Goal: Information Seeking & Learning: Check status

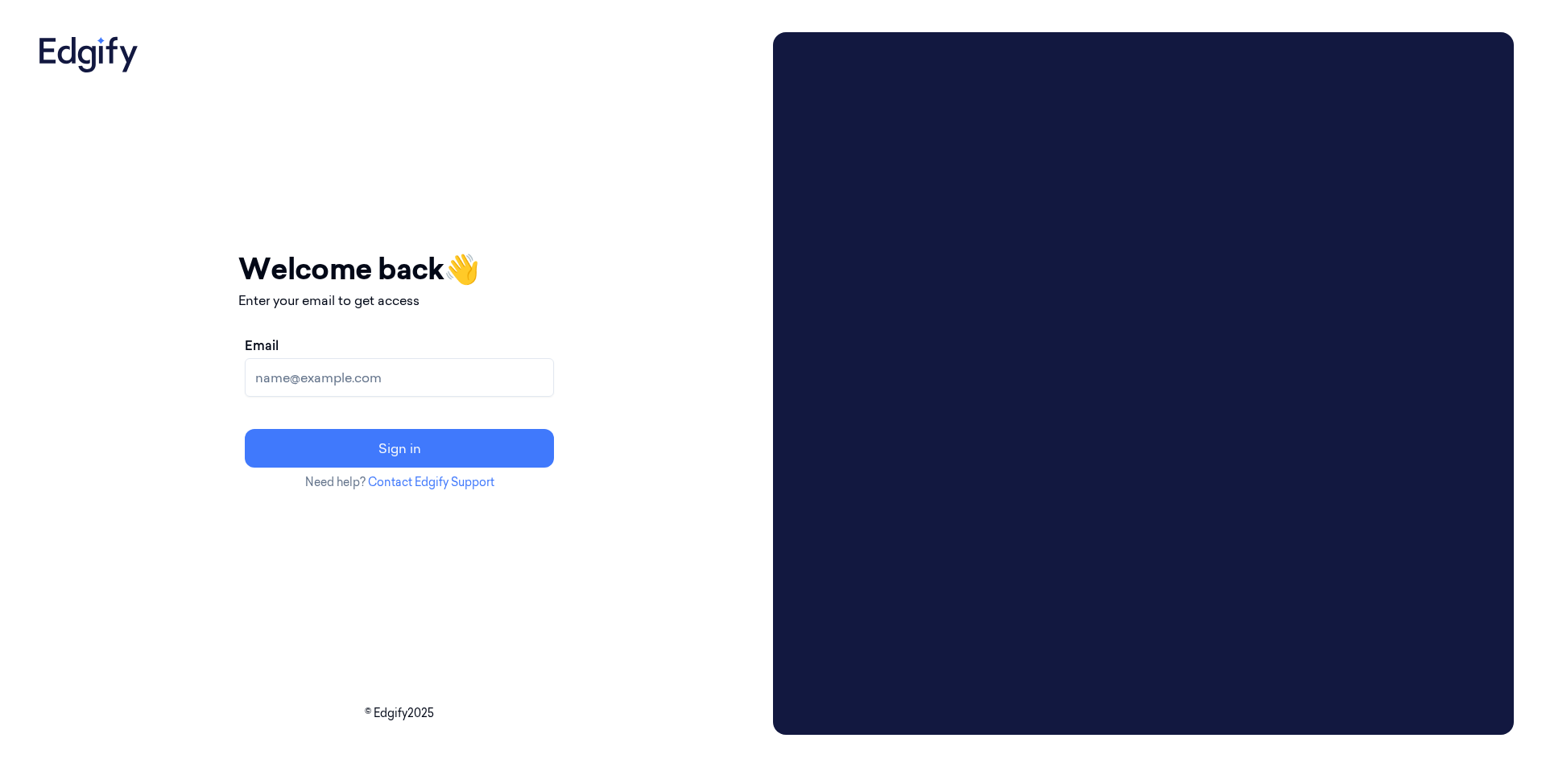
click at [367, 378] on input "Email" at bounding box center [399, 377] width 309 height 39
click at [729, 571] on div "Your session expired - please log in again Email sent - check your inbox for th…" at bounding box center [399, 383] width 734 height 703
click at [417, 376] on input "Email" at bounding box center [399, 377] width 309 height 39
type input "mahesh.s@indivillage.in"
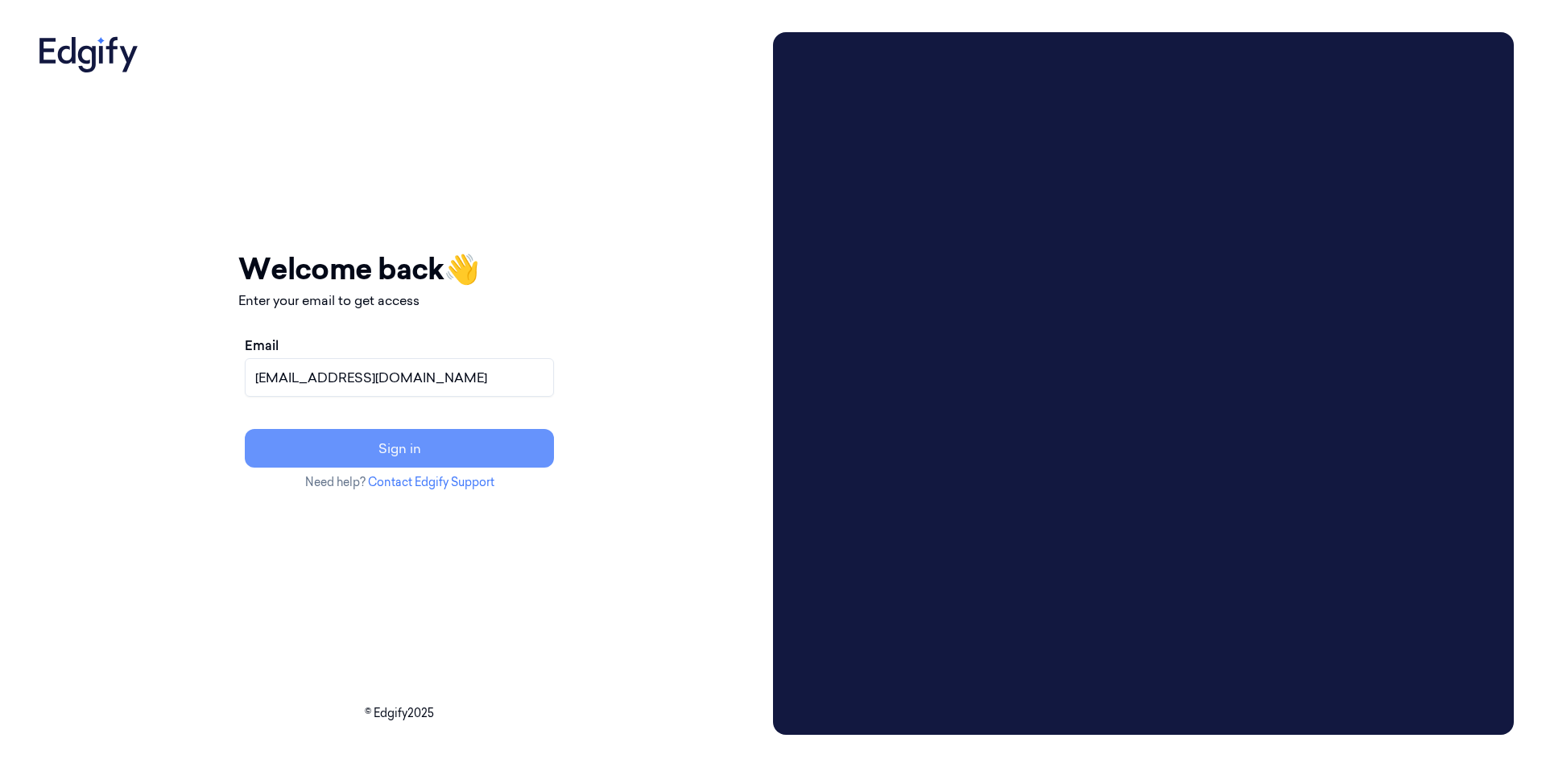
click at [496, 449] on button "Sign in" at bounding box center [399, 448] width 309 height 39
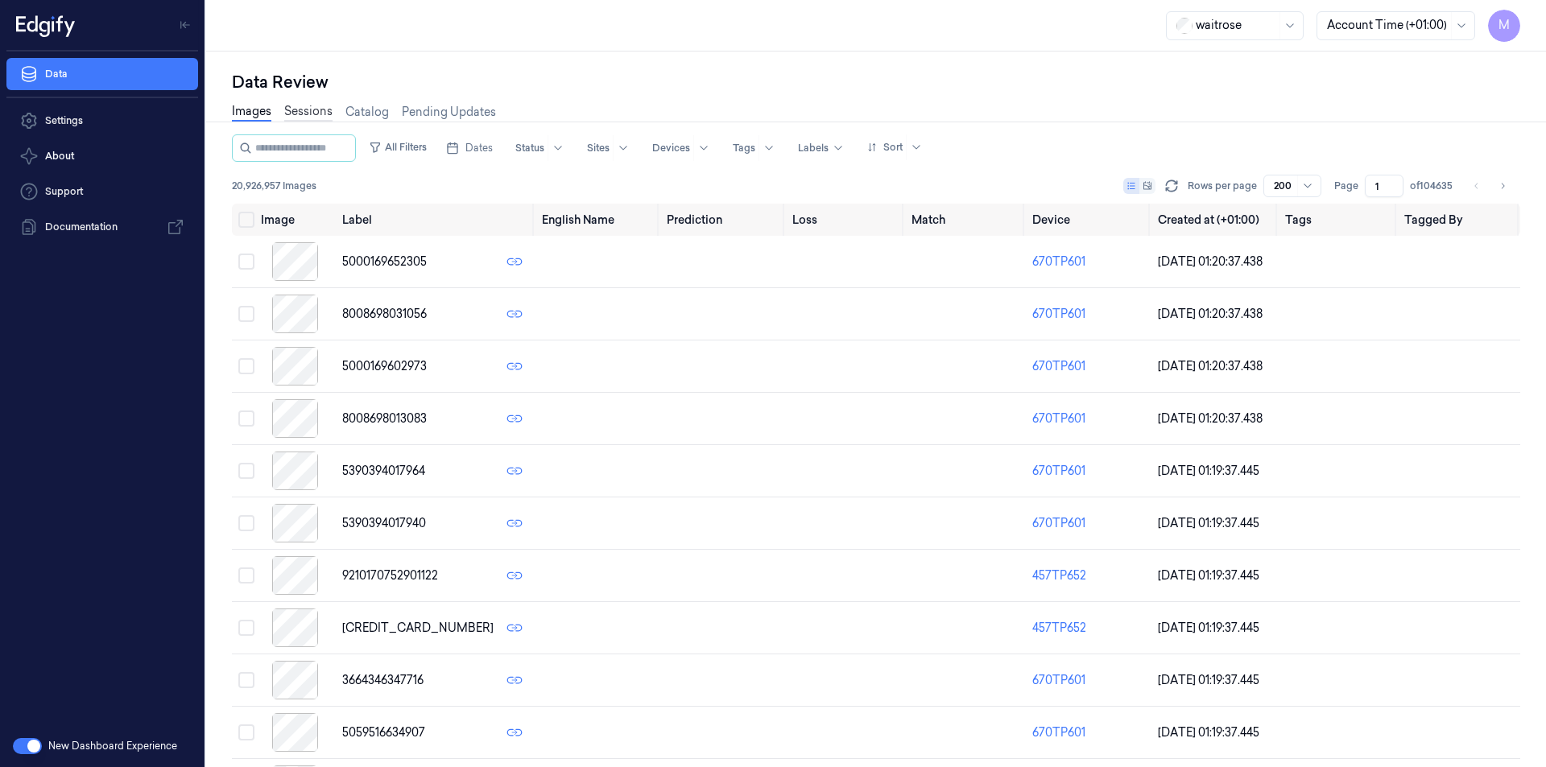
click at [307, 115] on link "Sessions" at bounding box center [308, 112] width 48 height 19
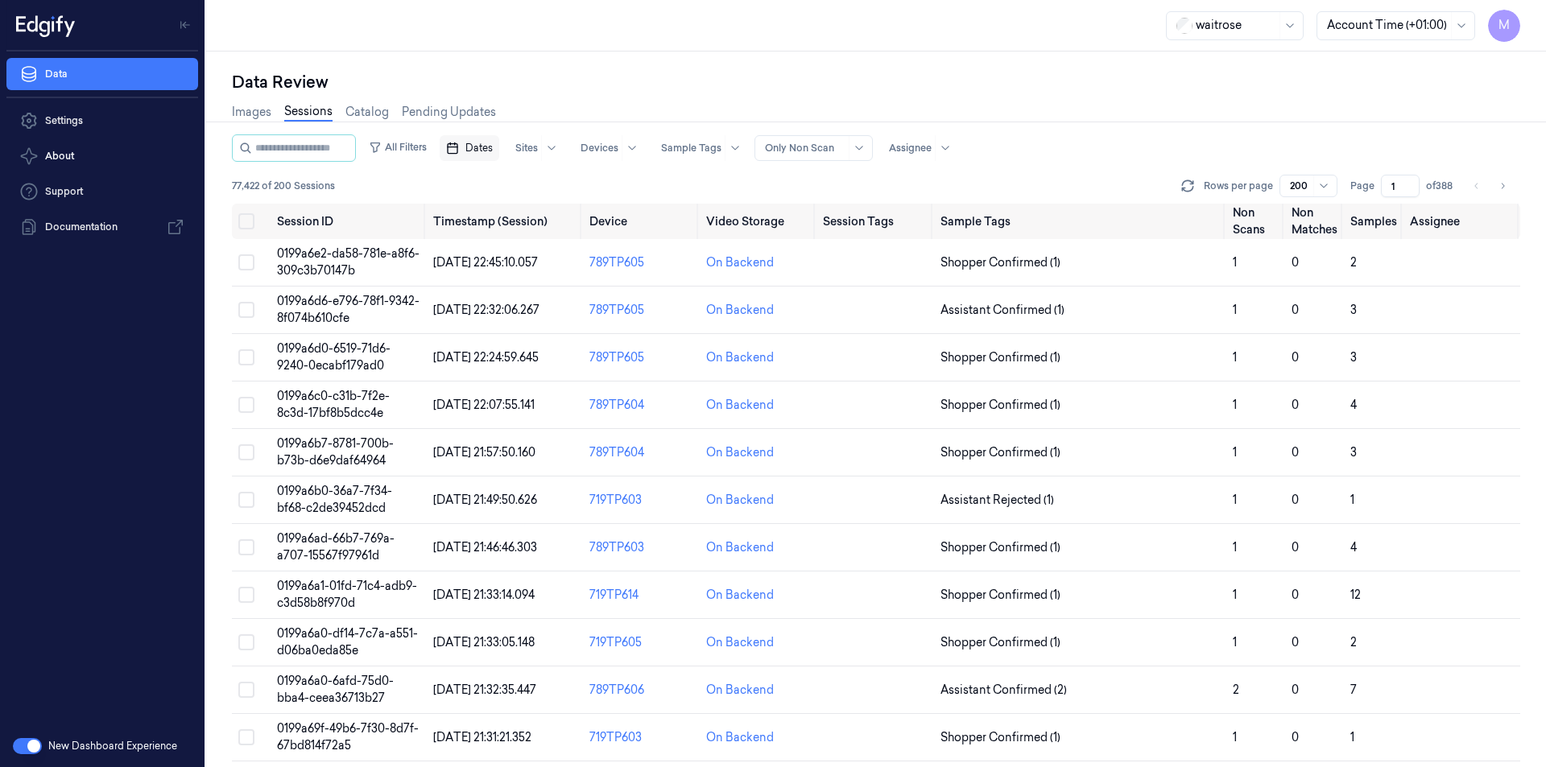
click at [493, 142] on span "Dates" at bounding box center [478, 148] width 27 height 14
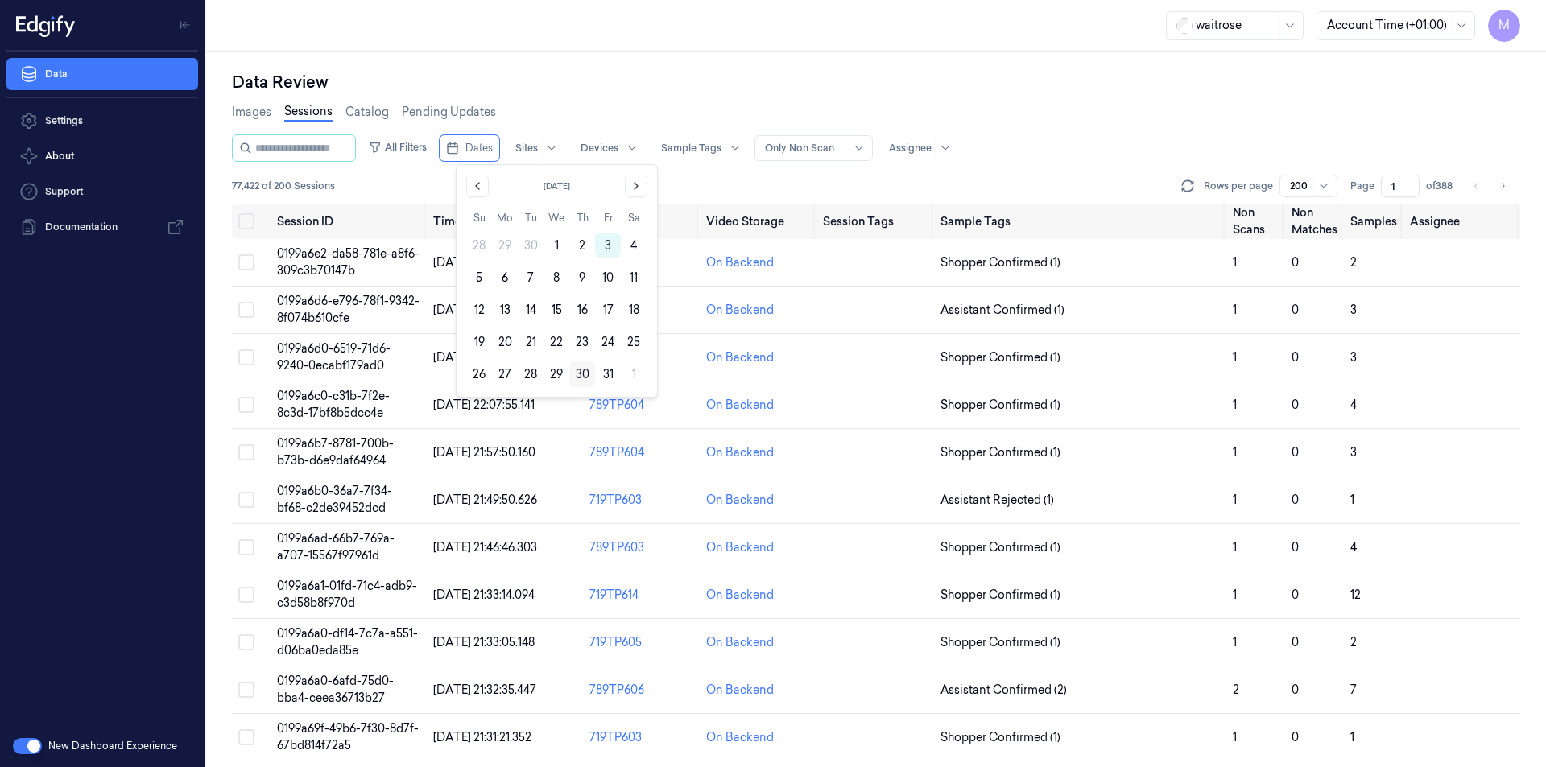
click at [577, 375] on button "30" at bounding box center [582, 374] width 26 height 26
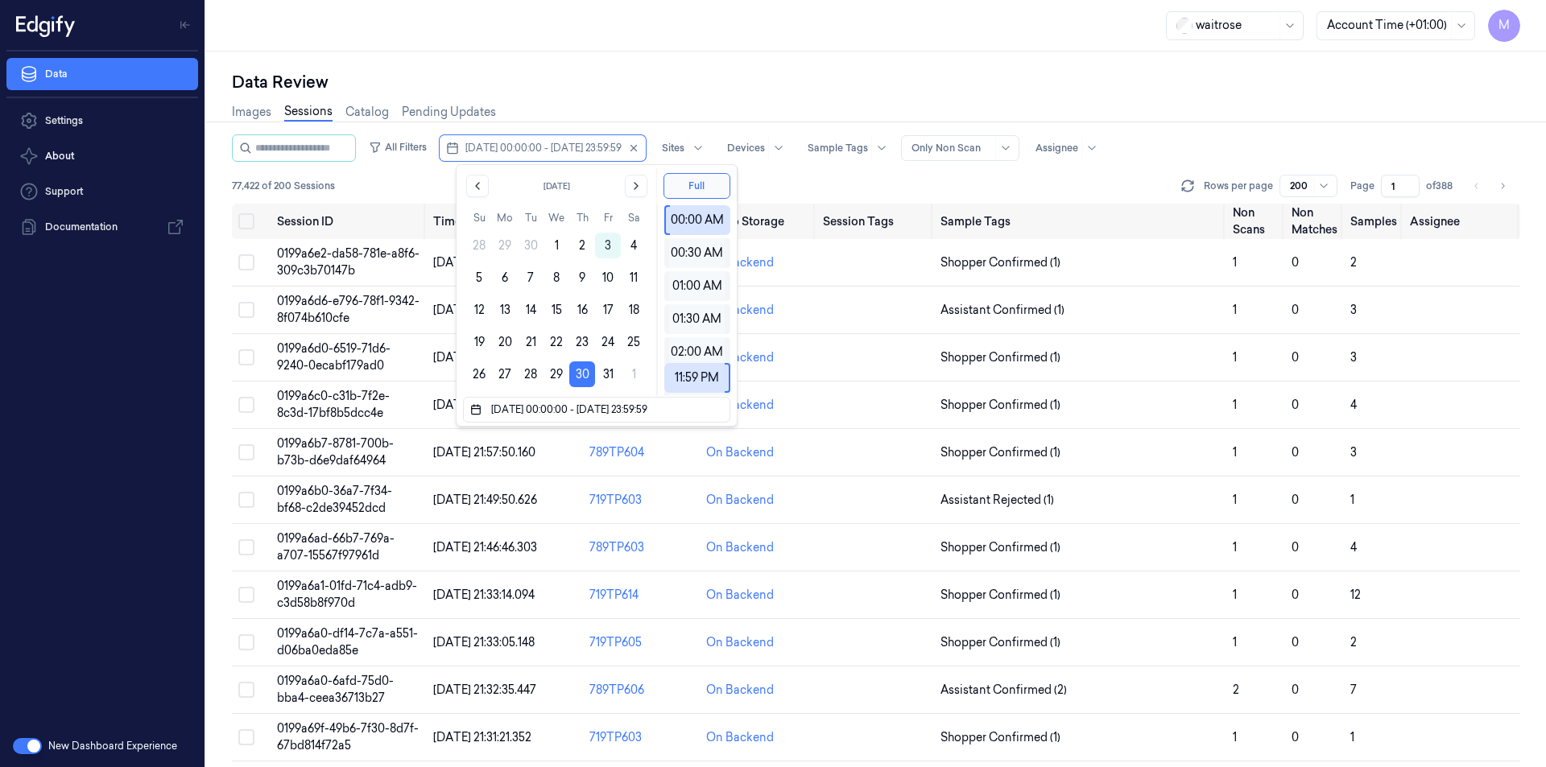
click at [640, 56] on div "Data Review Images Sessions Catalog Pending Updates All Filters [DATE] 00:00:00…" at bounding box center [876, 410] width 1340 height 716
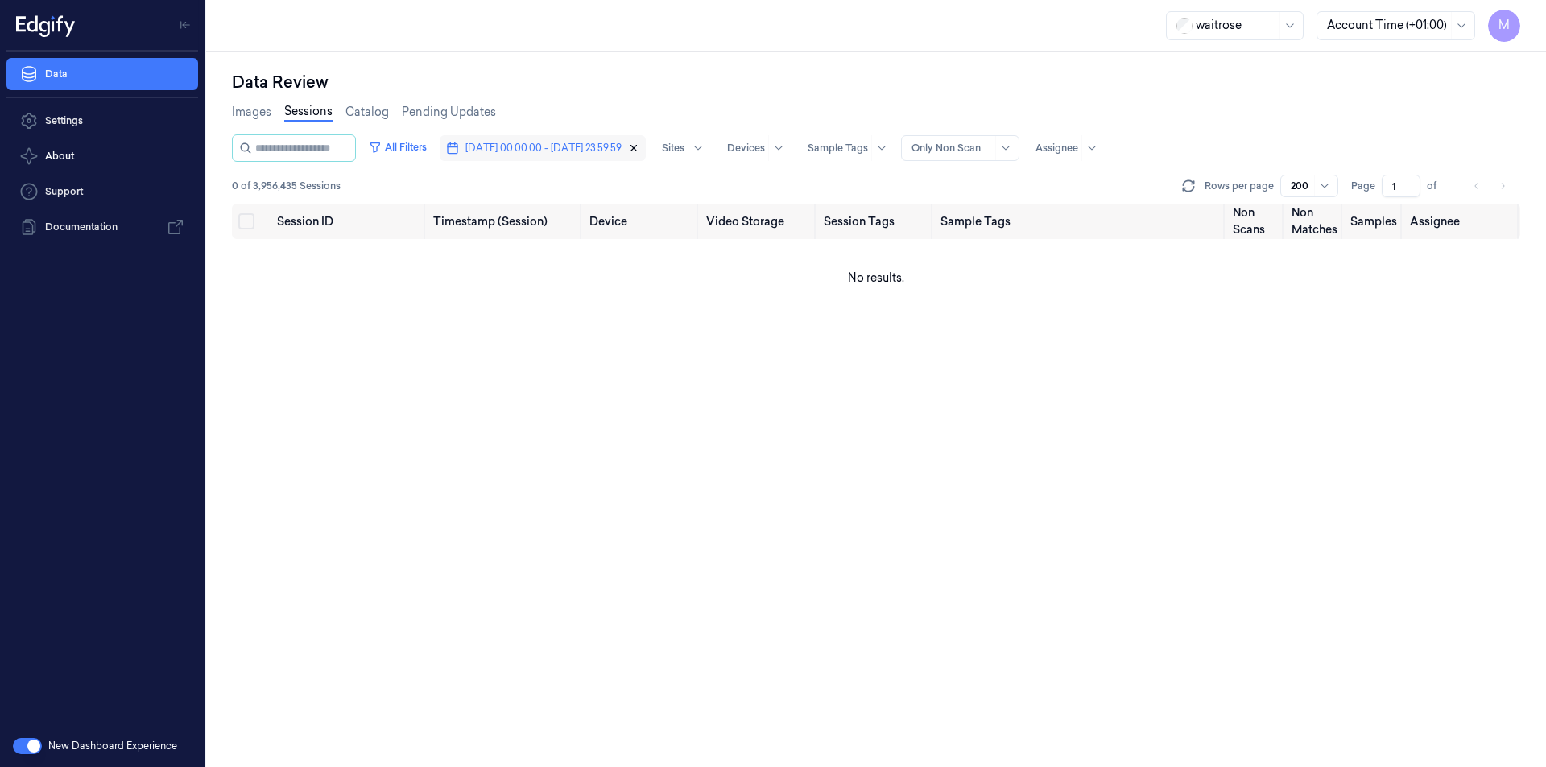
click at [639, 147] on icon "button" at bounding box center [633, 147] width 11 height 11
